Goal: Task Accomplishment & Management: Manage account settings

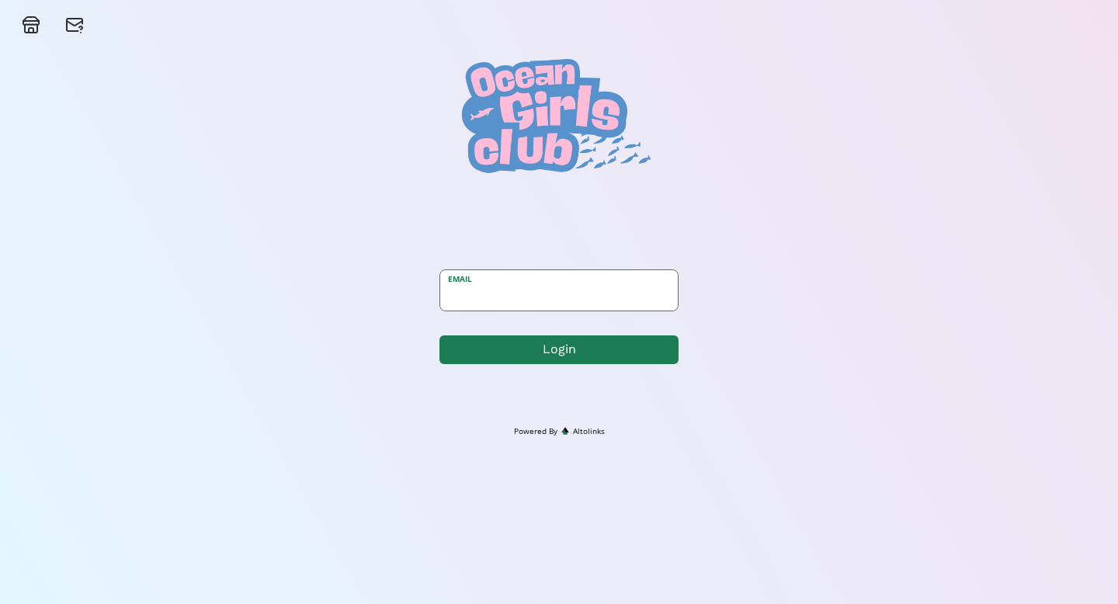
click at [576, 310] on input "email" at bounding box center [559, 290] width 238 height 40
type input "[PERSON_NAME][EMAIL_ADDRESS][PERSON_NAME][DOMAIN_NAME]"
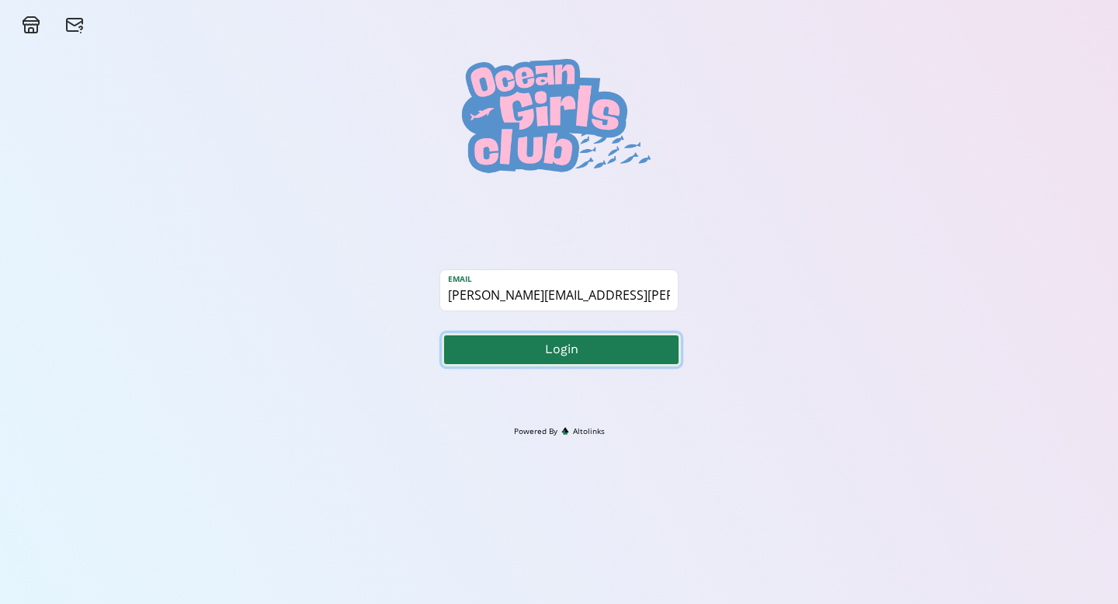
click at [623, 335] on button "Login" at bounding box center [561, 349] width 239 height 33
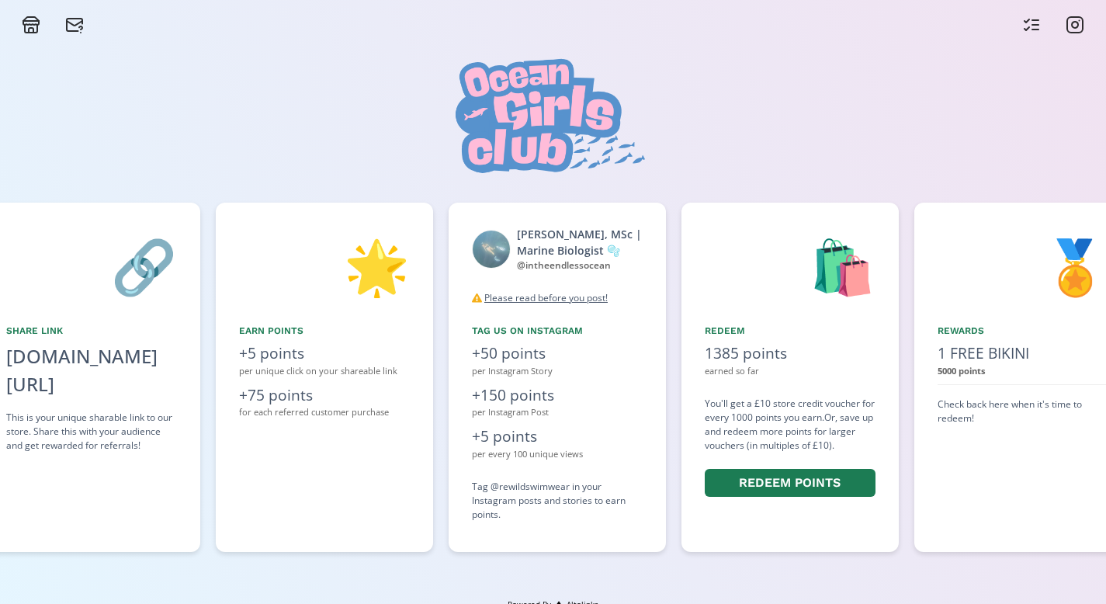
scroll to position [0, 931]
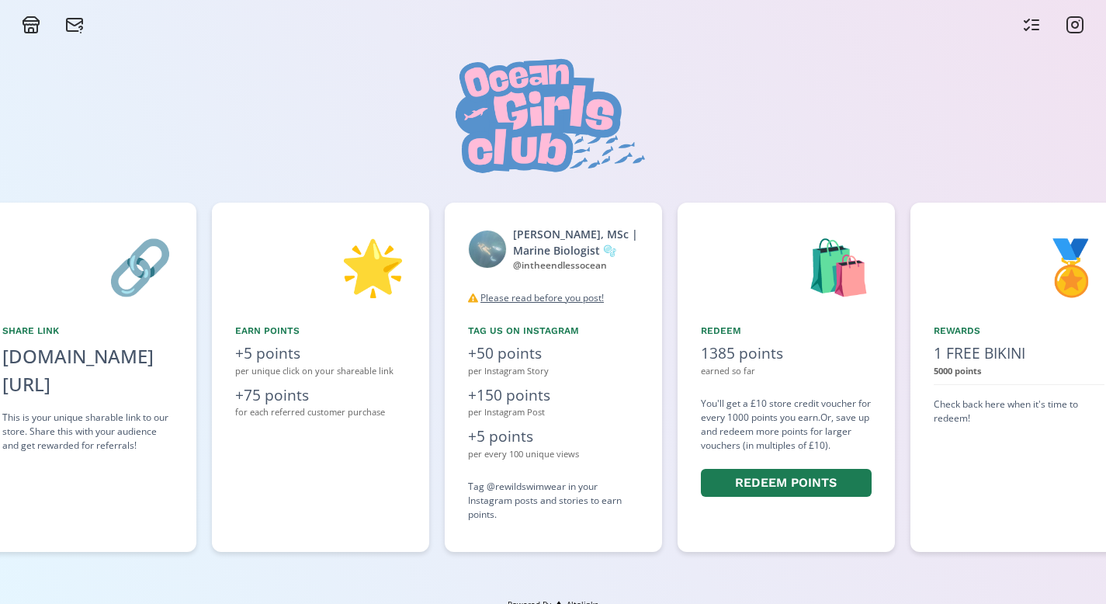
click at [1027, 25] on icon at bounding box center [1031, 25] width 19 height 19
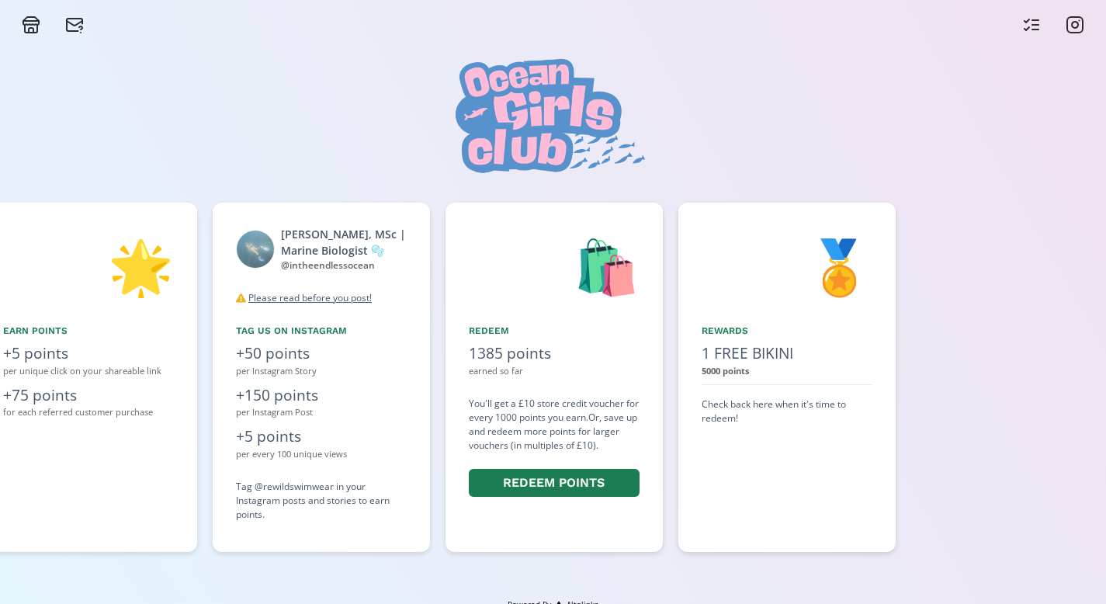
scroll to position [0, 1164]
